Goal: Information Seeking & Learning: Learn about a topic

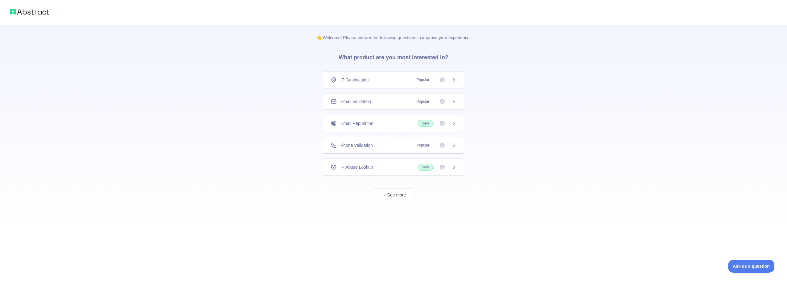
click at [455, 79] on icon at bounding box center [453, 79] width 5 height 5
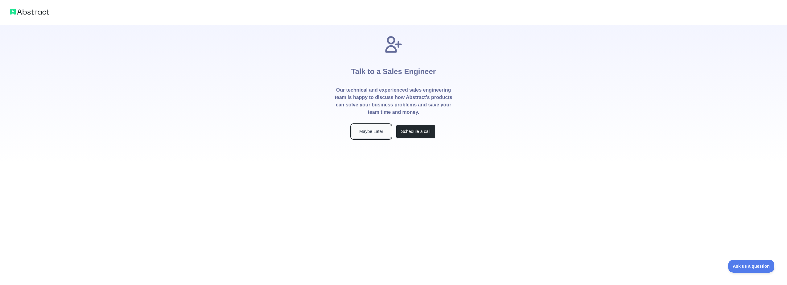
click at [373, 133] on button "Maybe Later" at bounding box center [371, 132] width 39 height 14
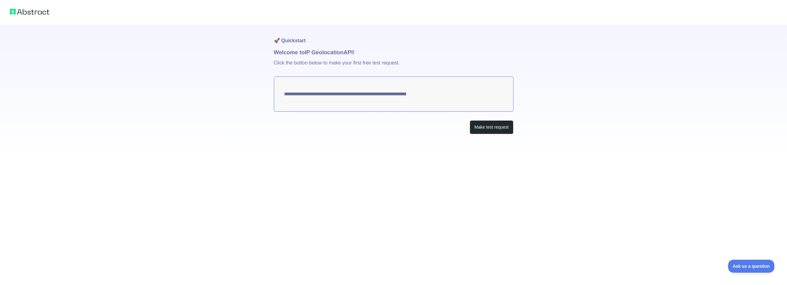
click at [29, 13] on img at bounding box center [29, 11] width 39 height 9
click at [16, 13] on img at bounding box center [29, 11] width 39 height 9
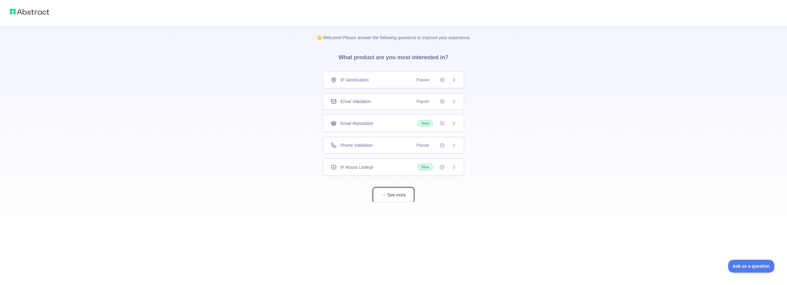
click at [395, 199] on button "See more" at bounding box center [393, 195] width 39 height 14
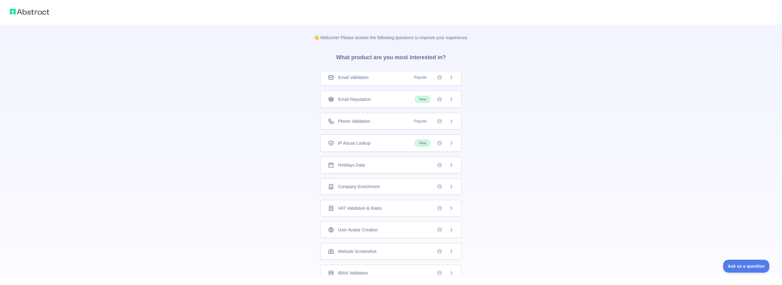
click at [27, 14] on img at bounding box center [29, 11] width 39 height 9
click at [182, 76] on div "👋 Welcome! Please answer the following questions to improve your experience. Wh…" at bounding box center [391, 196] width 782 height 392
click at [185, 138] on div "👋 Welcome! Please answer the following questions to improve your experience. Wh…" at bounding box center [391, 196] width 782 height 392
click at [270, 160] on div "👋 Welcome! Please answer the following questions to improve your experience. Wh…" at bounding box center [391, 196] width 782 height 392
click at [343, 38] on p "👋 Welcome! Please answer the following questions to improve your experience." at bounding box center [391, 33] width 174 height 16
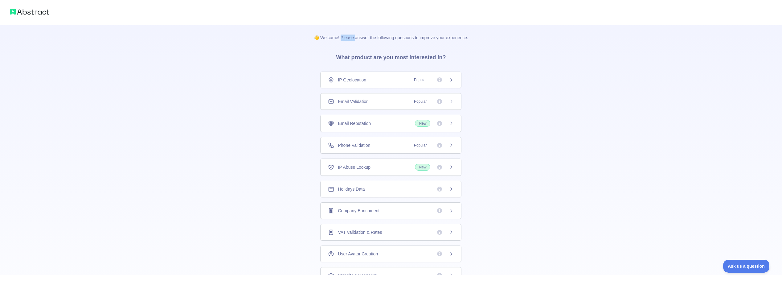
click at [343, 38] on p "👋 Welcome! Please answer the following questions to improve your experience." at bounding box center [391, 33] width 174 height 16
drag, startPoint x: 343, startPoint y: 38, endPoint x: 276, endPoint y: 49, distance: 68.1
click at [274, 47] on div "👋 Welcome! Please answer the following questions to improve your experience. Wh…" at bounding box center [391, 196] width 782 height 392
click at [389, 56] on h3 "What product are you most interested in?" at bounding box center [391, 56] width 130 height 31
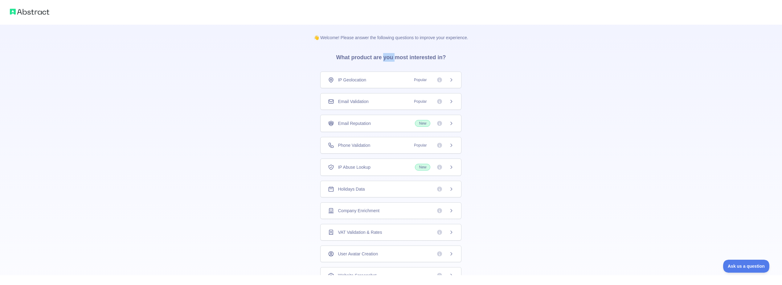
click at [389, 56] on h3 "What product are you most interested in?" at bounding box center [391, 56] width 130 height 31
drag, startPoint x: 389, startPoint y: 56, endPoint x: 278, endPoint y: 183, distance: 169.2
click at [278, 183] on div "👋 Welcome! Please answer the following questions to improve your experience. Wh…" at bounding box center [391, 196] width 782 height 392
click at [347, 188] on span "Holidays Data" at bounding box center [351, 189] width 27 height 6
